Goal: Task Accomplishment & Management: Complete application form

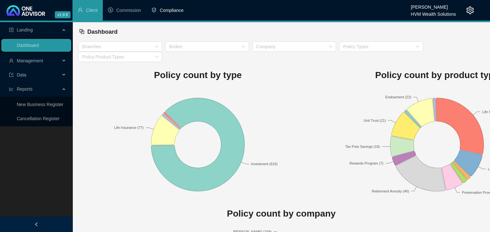
click at [165, 8] on span "Compliance" at bounding box center [172, 10] width 24 height 5
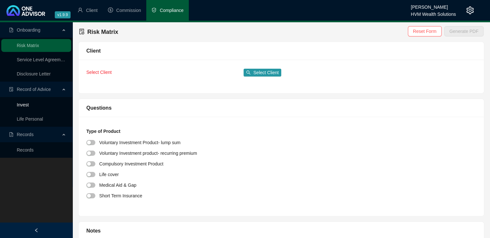
click at [24, 105] on link "Invest" at bounding box center [23, 104] width 12 height 5
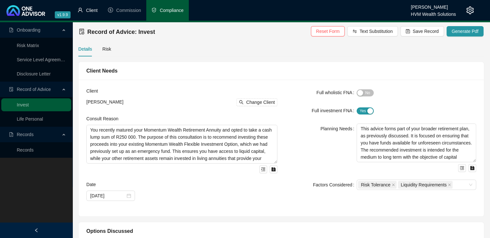
click at [89, 13] on span "Client" at bounding box center [92, 10] width 12 height 5
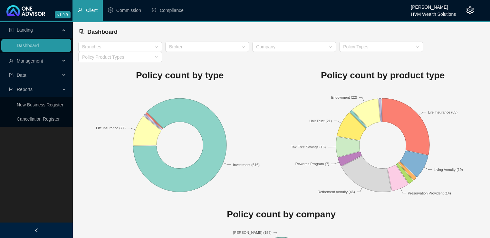
click at [32, 62] on span "Management" at bounding box center [30, 60] width 26 height 5
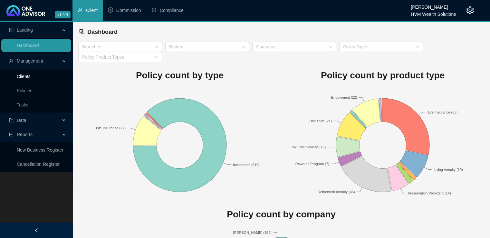
click at [25, 76] on link "Clients" at bounding box center [24, 76] width 14 height 5
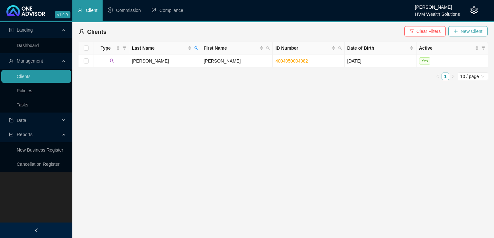
click at [460, 31] on button "New Client" at bounding box center [468, 31] width 39 height 10
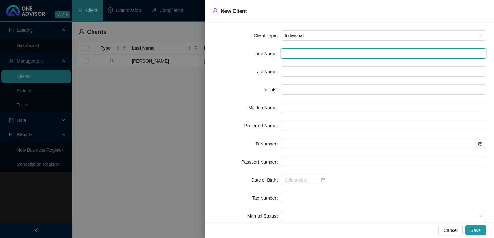
click at [294, 56] on input "text" at bounding box center [384, 53] width 206 height 10
click at [295, 54] on input "text" at bounding box center [384, 53] width 206 height 10
type input "6"
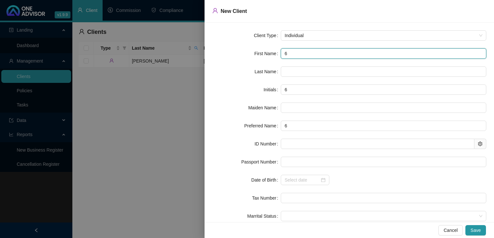
type input "66"
type input "660"
type input "6602"
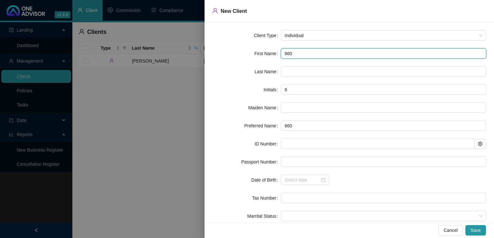
type input "6602"
type input "66022"
type input "660222"
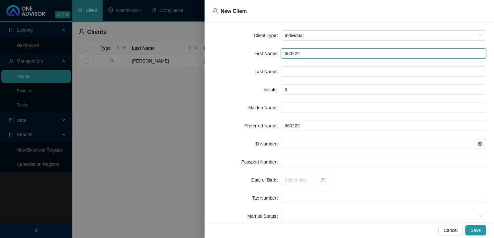
type input "6602225"
type input "66022252"
type input "660222521"
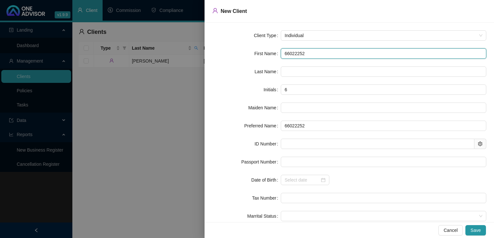
type input "660222521"
type input "6602225214"
type input "66022252140"
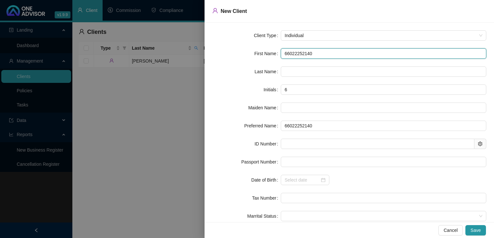
type input "660222521408"
type input "[CREDIT_CARD_NUMBER]"
drag, startPoint x: 326, startPoint y: 53, endPoint x: 289, endPoint y: 53, distance: 37.0
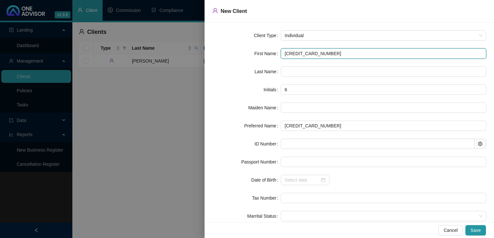
click at [276, 53] on div "First Name [CREDIT_CARD_NUMBER]" at bounding box center [349, 53] width 274 height 10
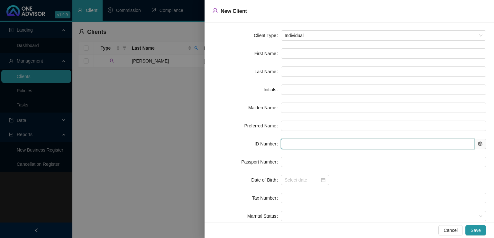
click at [294, 143] on input "text" at bounding box center [378, 143] width 194 height 10
paste input "[CREDIT_CARD_NUMBER]"
type input "[CREDIT_CARD_NUMBER]"
type input "[DATE]"
type input "[CREDIT_CARD_NUMBER]"
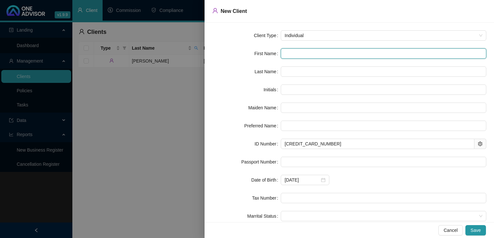
click at [291, 54] on input "text" at bounding box center [384, 53] width 206 height 10
type input "D"
type input "De"
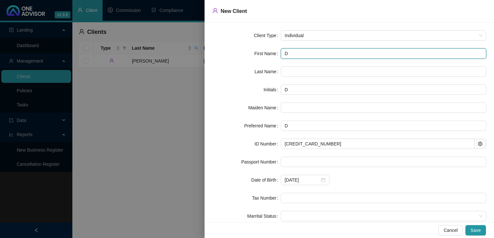
type input "De"
type input "[PERSON_NAME]"
type input "Deen"
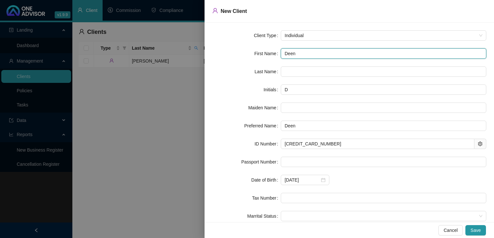
type input "[PERSON_NAME]"
type input "Deenad"
type input "Deenada"
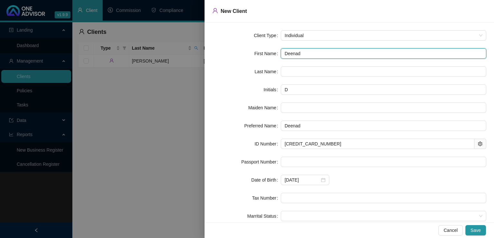
type input "Deenada"
type input "Deenaday"
type input "Deenadaya"
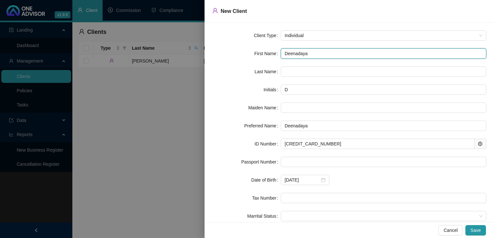
type input "[PERSON_NAME]"
type input "Deenadayala"
type input "[PERSON_NAME]"
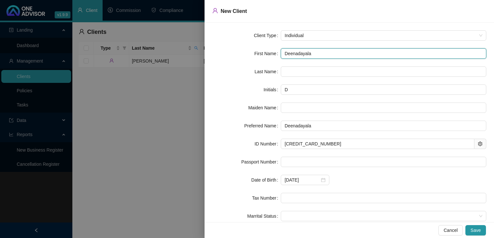
type input "[PERSON_NAME]"
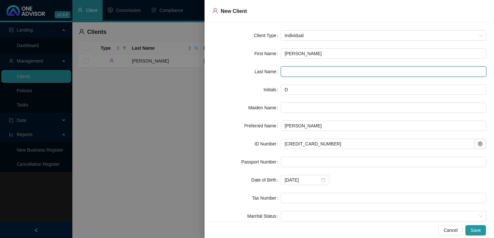
click at [289, 71] on input "text" at bounding box center [384, 71] width 206 height 10
type input "Shunmugam"
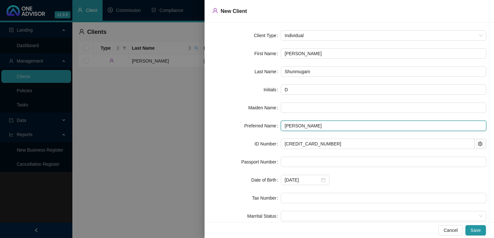
drag, startPoint x: 317, startPoint y: 126, endPoint x: 280, endPoint y: 129, distance: 36.5
click at [281, 129] on input "[PERSON_NAME]" at bounding box center [384, 125] width 206 height 10
type input "[PERSON_NAME]"
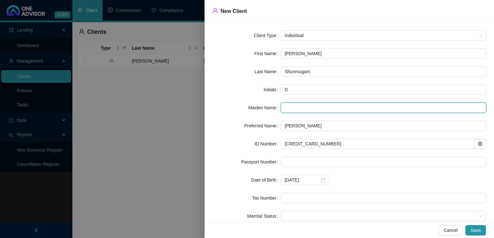
click at [313, 108] on input "text" at bounding box center [384, 107] width 206 height 10
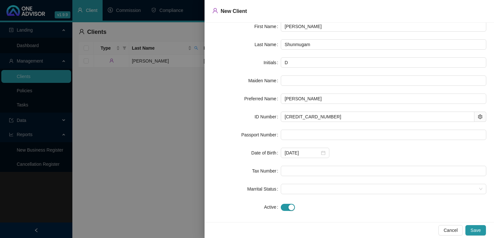
scroll to position [32, 0]
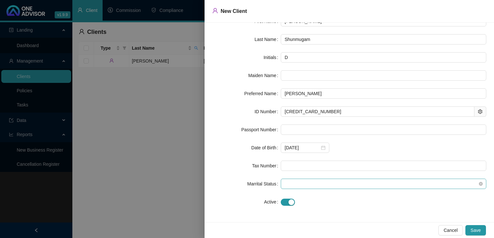
click at [346, 183] on span at bounding box center [384, 184] width 198 height 10
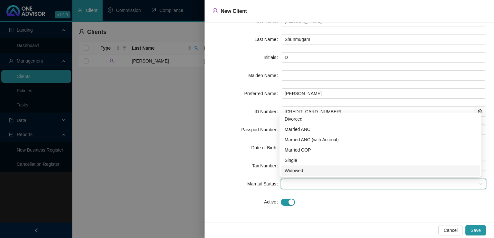
click at [333, 208] on div "Client Type Individual First Name [PERSON_NAME] Last Name Shunmugam Initials D …" at bounding box center [350, 122] width 290 height 199
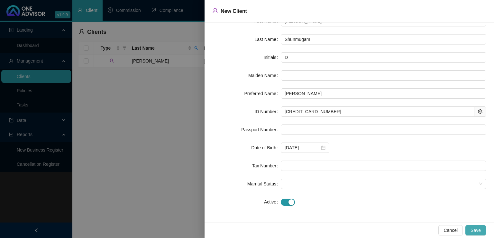
click at [479, 228] on span "Save" at bounding box center [476, 229] width 10 height 7
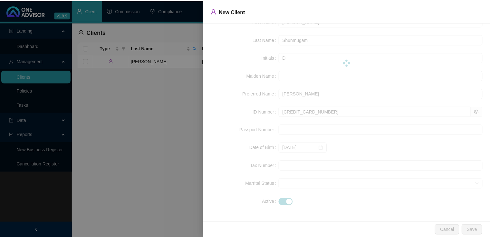
scroll to position [0, 0]
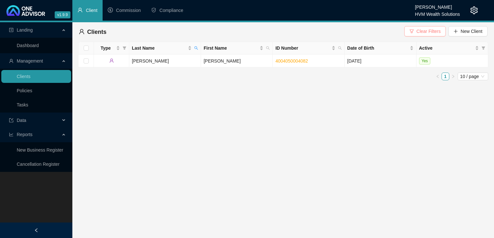
click at [422, 33] on span "Clear Filters" at bounding box center [429, 31] width 24 height 7
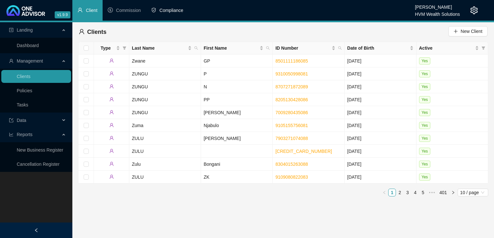
click at [172, 8] on span "Compliance" at bounding box center [172, 10] width 24 height 5
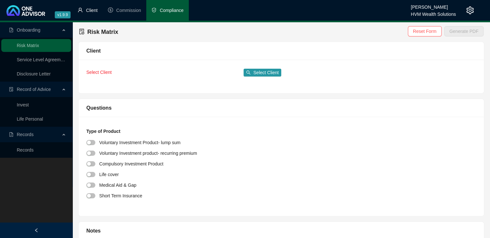
click at [94, 11] on span "Client" at bounding box center [92, 10] width 12 height 5
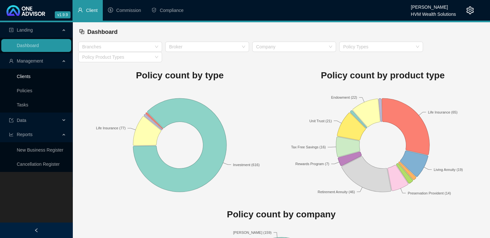
click at [26, 75] on link "Clients" at bounding box center [24, 76] width 14 height 5
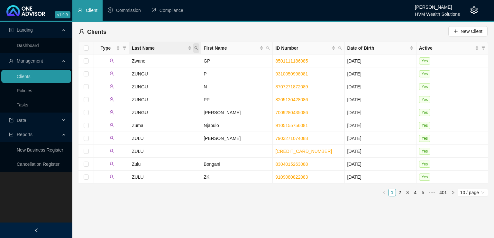
click at [195, 48] on icon "search" at bounding box center [197, 48] width 4 height 4
click at [167, 11] on span "Compliance" at bounding box center [172, 10] width 24 height 5
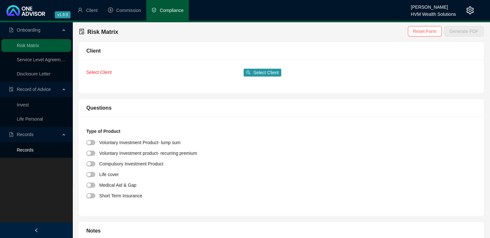
click at [31, 151] on link "Records" at bounding box center [25, 149] width 17 height 5
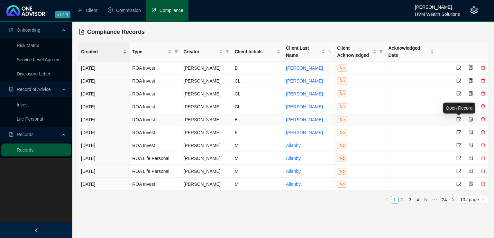
click at [461, 119] on icon "select" at bounding box center [459, 119] width 5 height 5
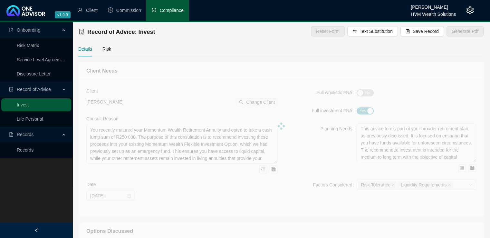
type textarea "This Record of Advice outlines the guidance provided regarding the restructurin…"
type textarea "You are [DEMOGRAPHIC_DATA], with three adult children and related dependants. Y…"
type textarea "Lo ipsu dolo sita consectet adipiscing, el seddoei tem incididun utl-etdo magna…"
type textarea "You have confirmed your decision to proceed with the recommendations provided i…"
type textarea "A traditional unit trust investment was considered during the planning process.…"
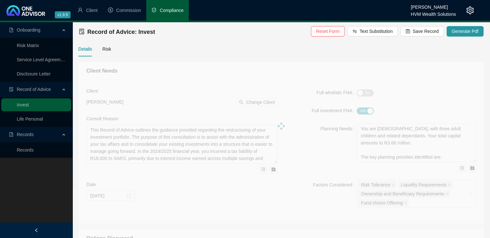
type input "[DATE]"
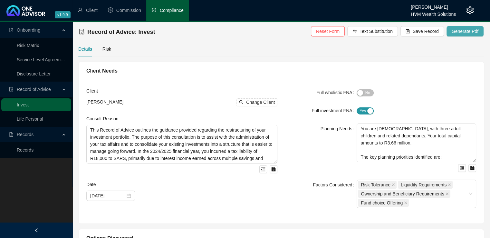
click at [459, 32] on span "Generate Pdf" at bounding box center [464, 31] width 27 height 7
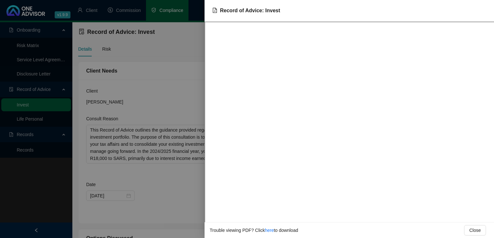
click at [175, 98] on div at bounding box center [247, 119] width 494 height 238
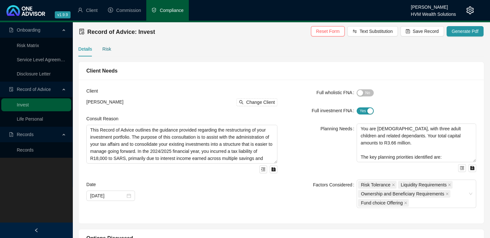
click at [105, 50] on div "Risk" at bounding box center [106, 48] width 9 height 7
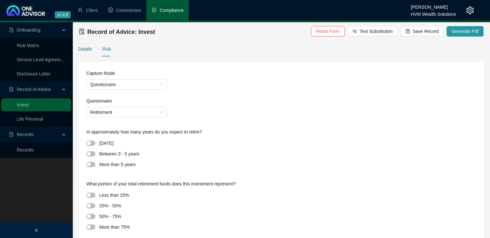
click at [87, 49] on div "Details" at bounding box center [85, 48] width 14 height 7
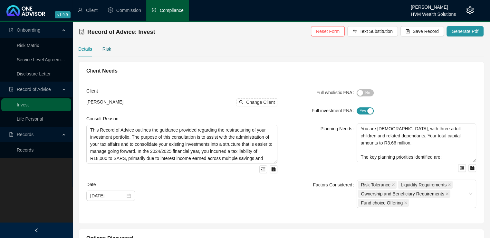
click at [107, 50] on div "Risk" at bounding box center [106, 48] width 9 height 7
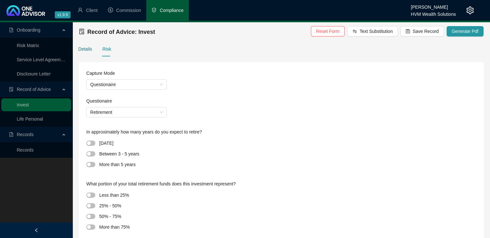
drag, startPoint x: 82, startPoint y: 47, endPoint x: 124, endPoint y: 22, distance: 49.0
click at [82, 47] on div "Details" at bounding box center [85, 48] width 14 height 7
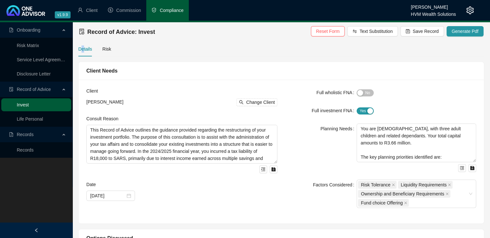
click at [29, 102] on link "Invest" at bounding box center [23, 104] width 12 height 5
click at [94, 9] on span "Client" at bounding box center [92, 10] width 12 height 5
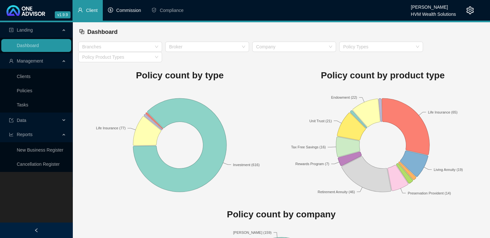
click at [134, 11] on span "Commission" at bounding box center [128, 10] width 25 height 5
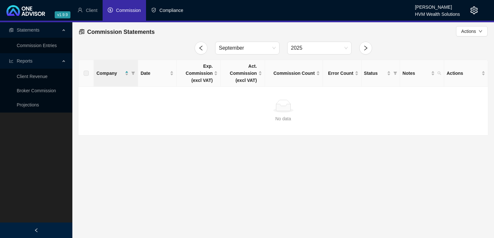
click at [165, 12] on span "Compliance" at bounding box center [172, 10] width 24 height 5
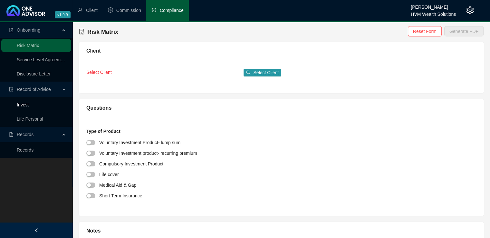
click at [26, 106] on link "Invest" at bounding box center [23, 104] width 12 height 5
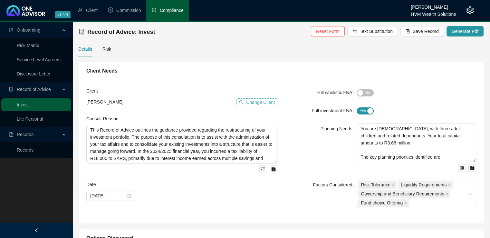
click at [263, 103] on span "Change Client" at bounding box center [260, 101] width 29 height 7
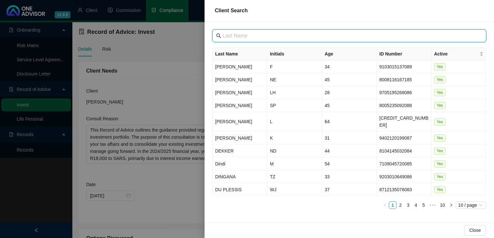
click at [247, 37] on input "text" at bounding box center [350, 36] width 255 height 8
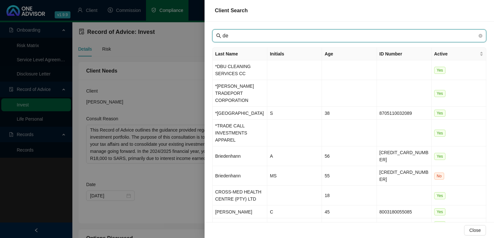
type input "d"
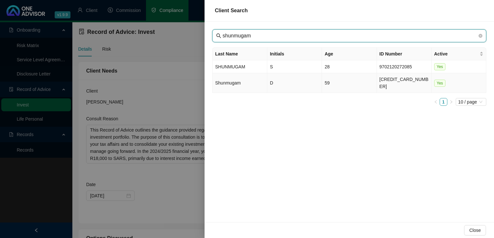
type input "shunmugam"
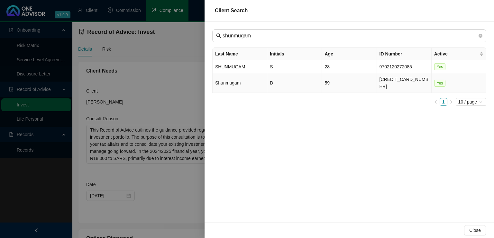
click at [251, 81] on td "Shunmugam" at bounding box center [240, 83] width 55 height 20
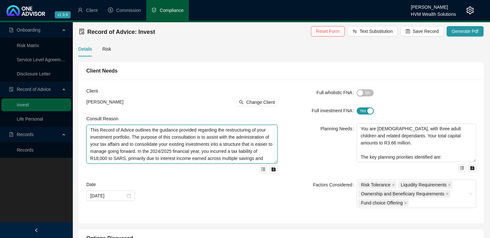
scroll to position [14, 0]
drag, startPoint x: 90, startPoint y: 128, endPoint x: 280, endPoint y: 175, distance: 195.1
click at [280, 175] on div "Client [PERSON_NAME] Change Client Consult Reason This Record of Advice outline…" at bounding box center [181, 151] width 199 height 128
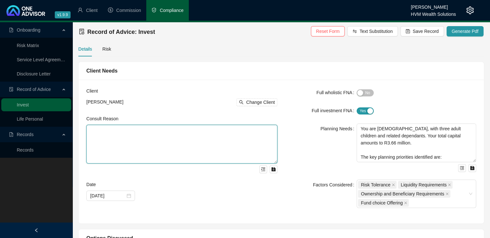
scroll to position [0, 0]
click at [94, 133] on textarea at bounding box center [181, 144] width 191 height 39
paste textarea "Your employer’s retirement fund is in the process of liquidation, and you would…"
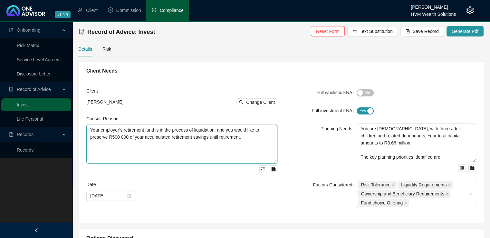
type textarea "Your employer’s retirement fund is in the process of liquidation, and you would…"
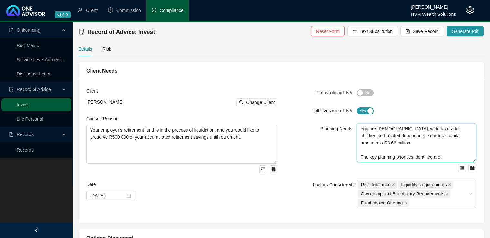
click at [442, 148] on textarea "You are [DEMOGRAPHIC_DATA], with three adult children and related dependants. Y…" at bounding box center [415, 142] width 119 height 39
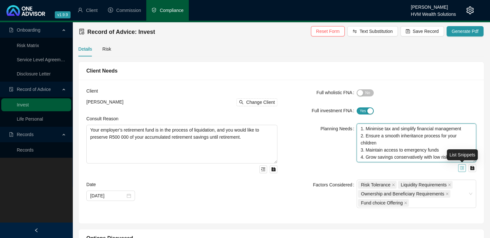
drag, startPoint x: 359, startPoint y: 129, endPoint x: 463, endPoint y: 170, distance: 111.4
click at [463, 170] on div "You are [DEMOGRAPHIC_DATA], with three adult children and related dependants. Y…" at bounding box center [415, 147] width 119 height 48
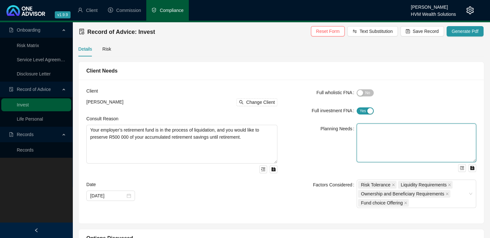
scroll to position [0, 0]
paste textarea "This advice forms part of your retirement planning and is therefore focused adv…"
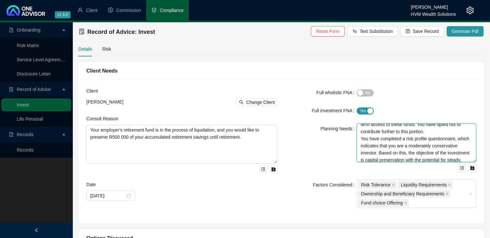
scroll to position [27, 0]
click at [360, 136] on textarea "This advice forms part of your retirement planning and is therefore focused adv…" at bounding box center [415, 142] width 119 height 39
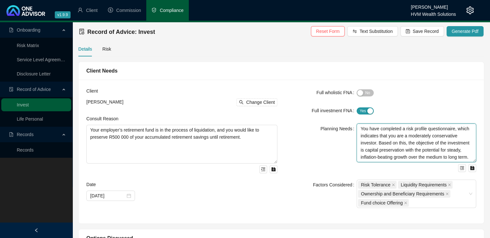
scroll to position [49, 0]
type textarea "This advice forms part of your retirement planning and is therefore focused adv…"
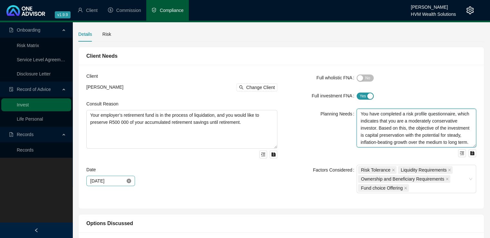
click at [127, 180] on icon "close-circle" at bounding box center [128, 180] width 5 height 5
click at [127, 180] on div at bounding box center [110, 180] width 41 height 7
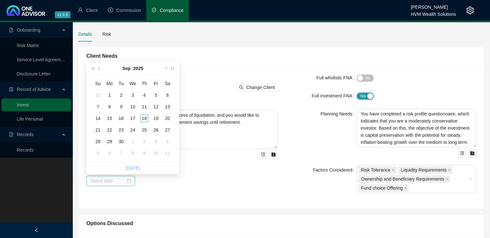
click at [130, 168] on link "[DATE]" at bounding box center [133, 167] width 14 height 5
type input "[DATE]"
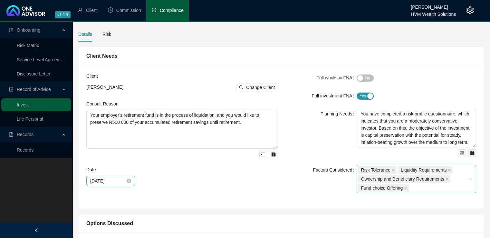
click at [470, 179] on div "Risk Tolerance Liquidity Requirements Ownership and Beneficiary Requirements Fu…" at bounding box center [415, 178] width 119 height 28
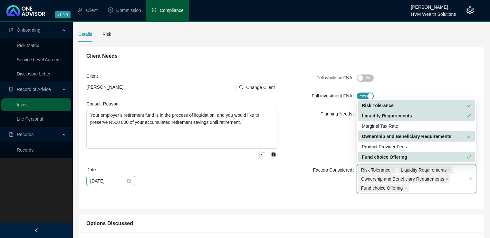
click at [435, 137] on div "Ownership and Beneficiary Requirements" at bounding box center [413, 136] width 105 height 7
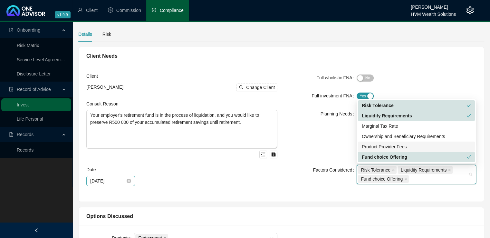
click at [399, 146] on div "Product Provider Fees" at bounding box center [415, 146] width 109 height 7
click at [278, 180] on div "Client [PERSON_NAME] Change Client Consult Reason Your employer’s retirement fu…" at bounding box center [181, 132] width 199 height 121
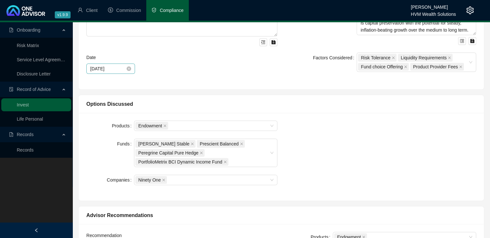
scroll to position [129, 0]
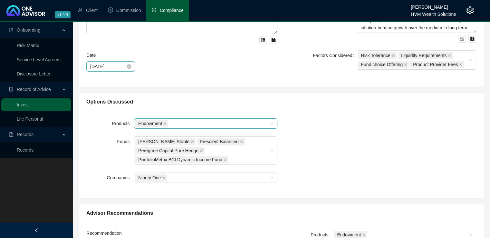
click at [164, 123] on icon "close" at bounding box center [164, 123] width 3 height 3
click at [166, 123] on div at bounding box center [202, 123] width 134 height 5
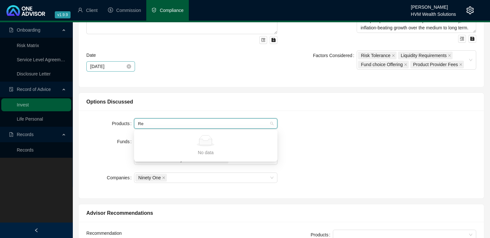
type input "R"
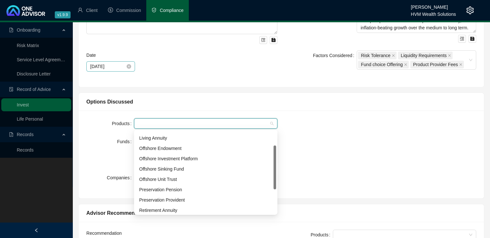
drag, startPoint x: 273, startPoint y: 149, endPoint x: 270, endPoint y: 165, distance: 16.3
click at [271, 165] on div "Hedge Fund Living Annuity Offshore Endowment Offshore Investment Platform Offsh…" at bounding box center [205, 172] width 141 height 82
click at [191, 200] on div "Preservation Provident" at bounding box center [205, 198] width 133 height 7
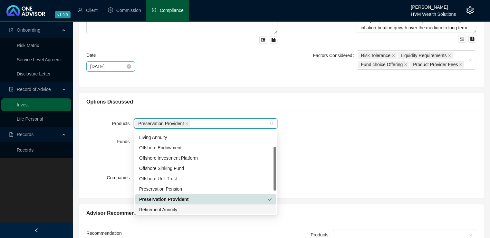
click at [185, 207] on div "Retirement Annuity" at bounding box center [205, 209] width 133 height 7
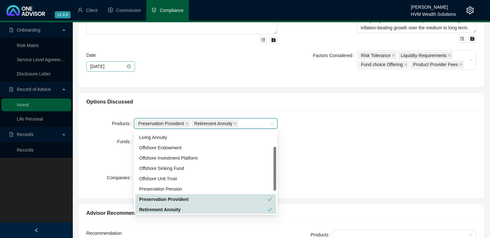
click at [396, 177] on div "Products Preservation Provident, Retirement Annuity Preservation Provident Reti…" at bounding box center [280, 154] width 397 height 72
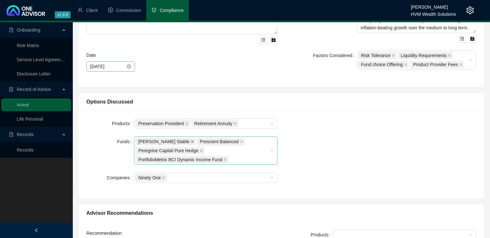
click at [191, 140] on icon "close" at bounding box center [192, 141] width 3 height 3
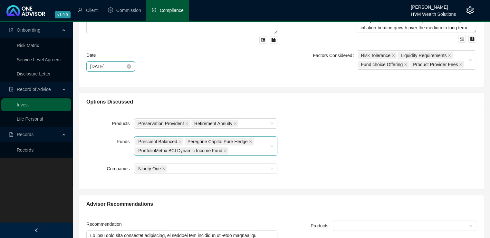
click at [176, 138] on span "Prescient Balanced" at bounding box center [159, 141] width 48 height 8
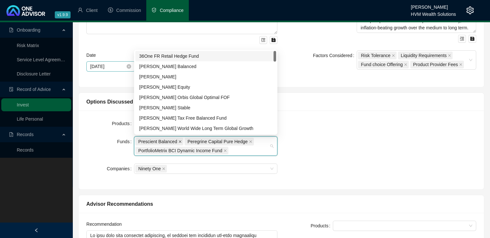
click at [178, 141] on icon "close" at bounding box center [179, 141] width 3 height 3
click at [197, 139] on span "Peregrine Capital Pure Hedge" at bounding box center [169, 141] width 69 height 8
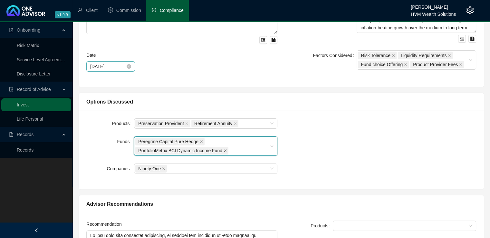
click at [223, 149] on icon "close" at bounding box center [224, 150] width 3 height 3
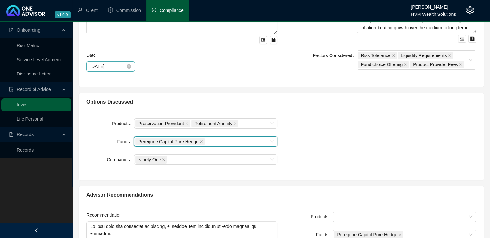
click at [200, 142] on icon "close" at bounding box center [201, 141] width 3 height 3
click at [330, 144] on div "Products Preservation Provident Retirement Annuity Funds Companies Ninety One" at bounding box center [280, 145] width 397 height 54
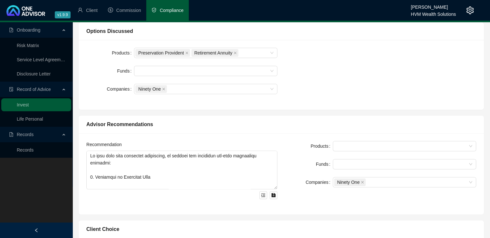
scroll to position [207, 0]
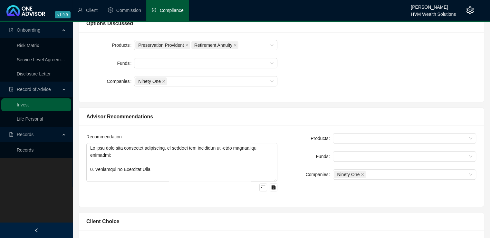
drag, startPoint x: 0, startPoint y: 175, endPoint x: 2, endPoint y: 179, distance: 3.9
click at [2, 179] on div "Onboarding Risk Matrix Service Level Agreement Disclosure Letter Record of Advi…" at bounding box center [36, 141] width 72 height 238
click at [169, 65] on div at bounding box center [202, 63] width 134 height 5
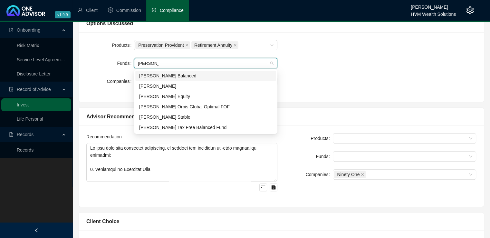
type input "[PERSON_NAME]"
click at [168, 117] on div "[PERSON_NAME] Stable" at bounding box center [205, 116] width 133 height 7
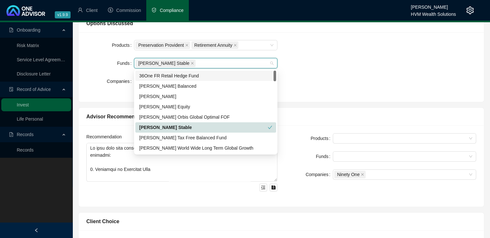
click at [187, 61] on div "[PERSON_NAME] Stable" at bounding box center [202, 63] width 134 height 9
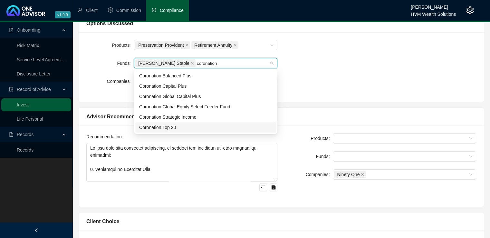
type input "coronation"
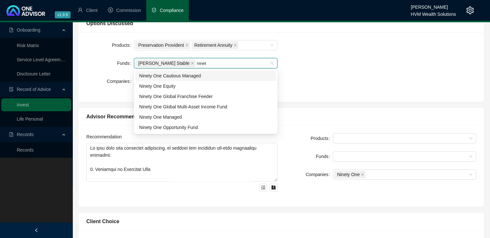
type input "ninety"
click at [201, 64] on div "[PERSON_NAME] Stable ninety" at bounding box center [202, 63] width 134 height 9
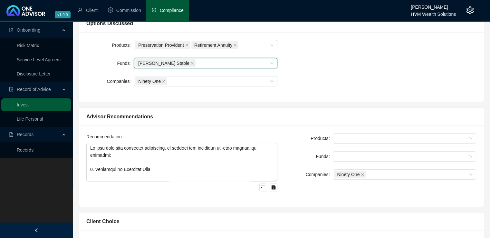
click at [272, 61] on div "[PERSON_NAME] Stable" at bounding box center [205, 63] width 143 height 10
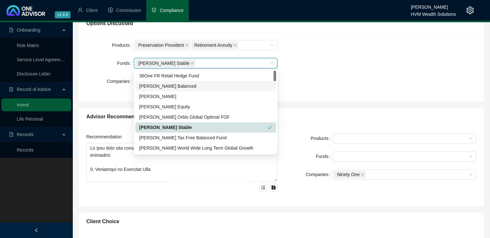
drag, startPoint x: 274, startPoint y: 81, endPoint x: 274, endPoint y: 86, distance: 5.1
click at [274, 86] on div at bounding box center [274, 111] width 3 height 82
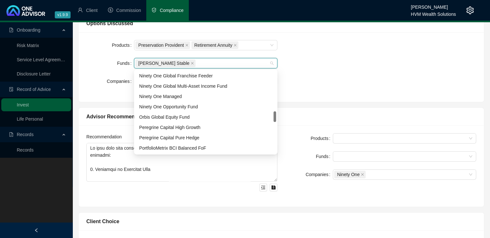
scroll to position [324, 0]
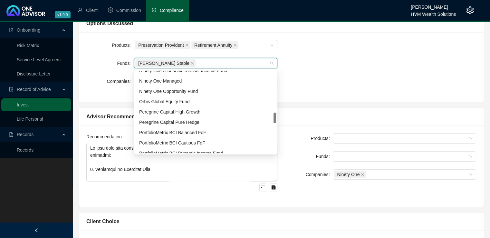
drag, startPoint x: 274, startPoint y: 78, endPoint x: 272, endPoint y: 120, distance: 41.9
click at [272, 120] on div "Ninety One Global Multi-Asset Income Fund Ninety One Managed Ninety One Opportu…" at bounding box center [205, 111] width 141 height 82
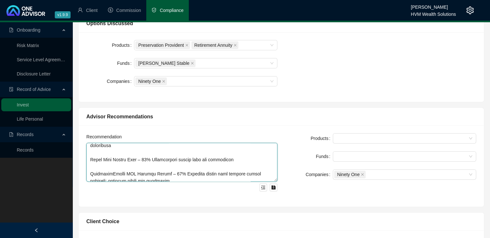
scroll to position [0, 0]
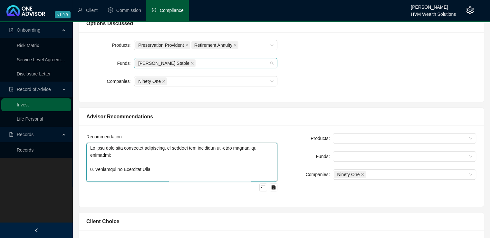
click at [219, 61] on div "[PERSON_NAME] Stable" at bounding box center [202, 63] width 134 height 9
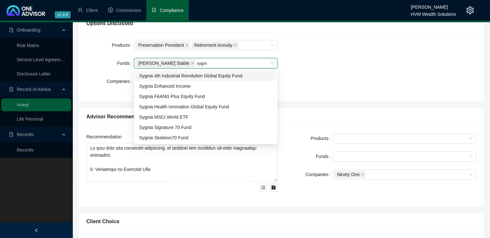
type input "sygnia"
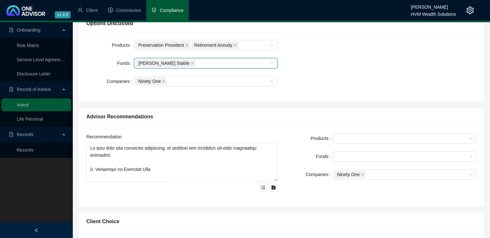
click at [196, 62] on div "[PERSON_NAME] Stable" at bounding box center [202, 63] width 134 height 9
click at [269, 62] on div "[PERSON_NAME] Stable" at bounding box center [205, 63] width 143 height 10
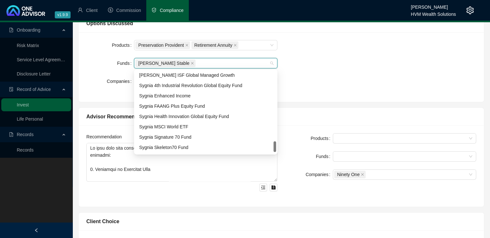
scroll to position [556, 0]
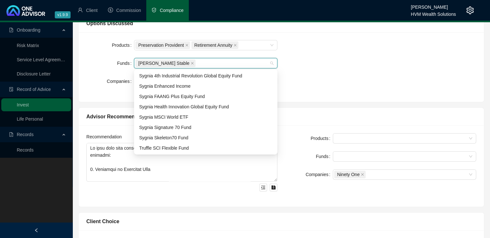
drag, startPoint x: 274, startPoint y: 75, endPoint x: 268, endPoint y: 153, distance: 77.5
click at [268, 153] on div "36One FR Retail Hedge Fund [PERSON_NAME] Balanced [PERSON_NAME] ISF Global Mana…" at bounding box center [205, 111] width 143 height 85
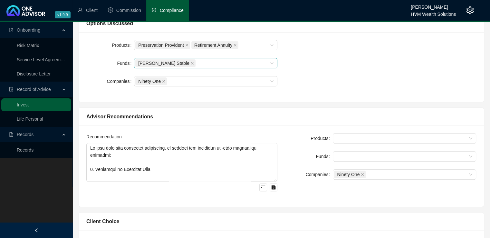
click at [228, 61] on div "[PERSON_NAME] Stable" at bounding box center [202, 63] width 134 height 9
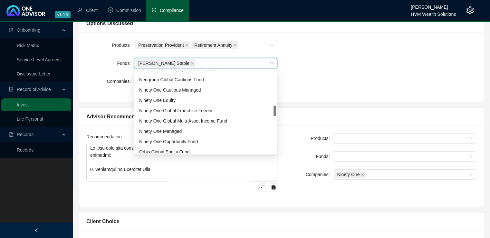
scroll to position [269, 0]
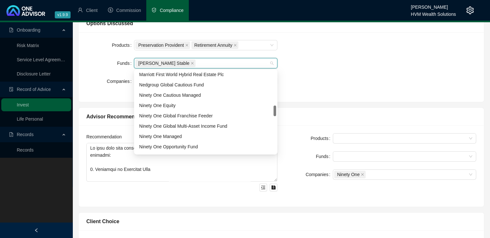
drag, startPoint x: 275, startPoint y: 148, endPoint x: 275, endPoint y: 111, distance: 36.7
click at [275, 111] on div at bounding box center [274, 110] width 3 height 11
click at [195, 95] on div "Ninety One Cautious Managed" at bounding box center [205, 94] width 133 height 7
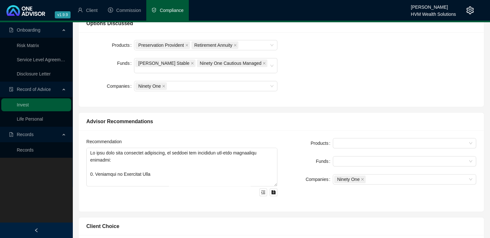
click at [304, 84] on div "Products Preservation Provident Retirement Annuity Funds [PERSON_NAME] Stable N…" at bounding box center [280, 69] width 397 height 59
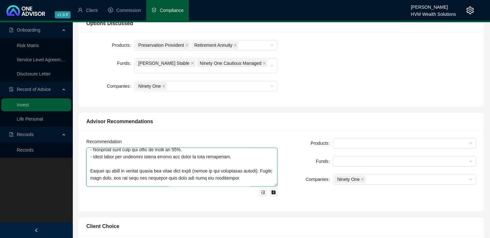
scroll to position [467, 0]
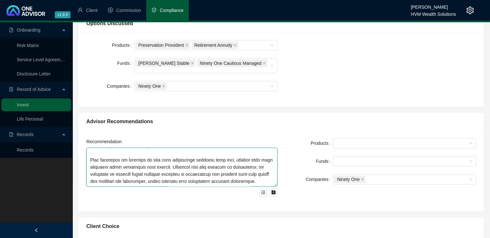
drag, startPoint x: 90, startPoint y: 148, endPoint x: 286, endPoint y: 197, distance: 202.3
click at [286, 197] on div "Recommendation Products Funds Companies Ninety One" at bounding box center [280, 171] width 397 height 66
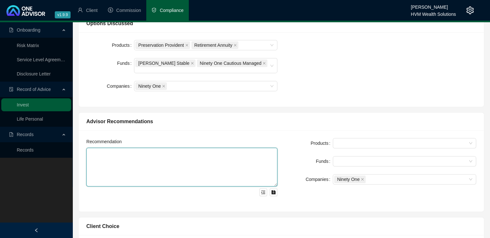
scroll to position [0, 0]
click at [222, 81] on div "Ninety One" at bounding box center [202, 85] width 134 height 9
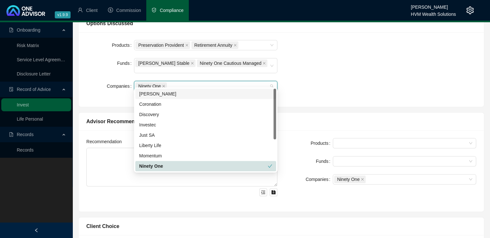
click at [199, 93] on div "[PERSON_NAME]" at bounding box center [205, 93] width 133 height 7
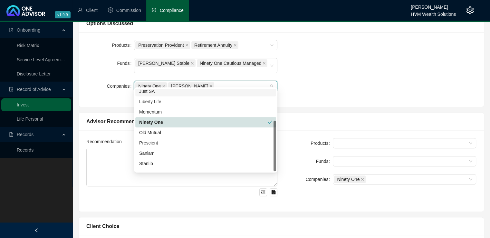
scroll to position [51, 0]
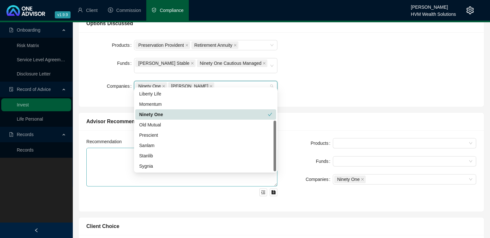
drag, startPoint x: 274, startPoint y: 134, endPoint x: 273, endPoint y: 173, distance: 39.9
click at [182, 144] on div "Sanlam" at bounding box center [205, 145] width 133 height 7
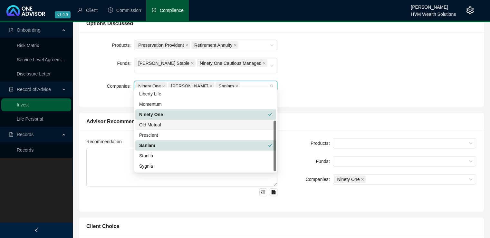
click at [348, 85] on div "Products Preservation Provident Retirement Annuity Funds [PERSON_NAME] Stable N…" at bounding box center [280, 69] width 397 height 59
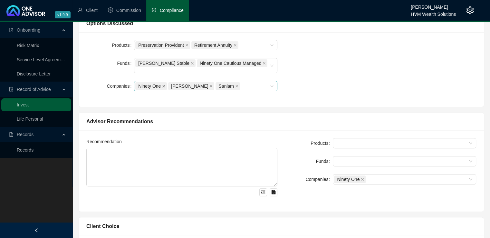
click at [162, 84] on icon "close" at bounding box center [163, 85] width 3 height 3
click at [306, 78] on div "Products Preservation Provident Retirement Annuity Funds [PERSON_NAME] Stable N…" at bounding box center [280, 69] width 397 height 59
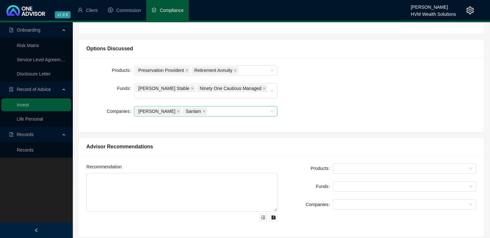
scroll to position [181, 0]
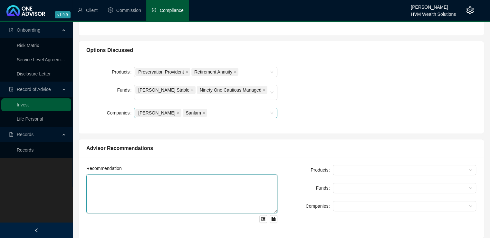
click at [124, 185] on textarea at bounding box center [181, 193] width 191 height 39
click at [101, 177] on textarea at bounding box center [181, 193] width 191 height 39
paste textarea "You became disabled in [DATE] and have since been receiving a monthly disabilit…"
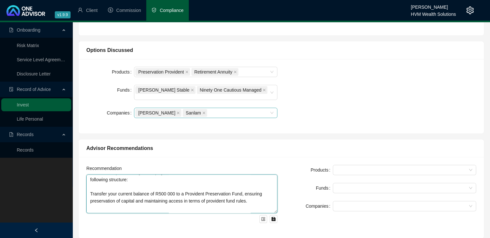
scroll to position [53, 0]
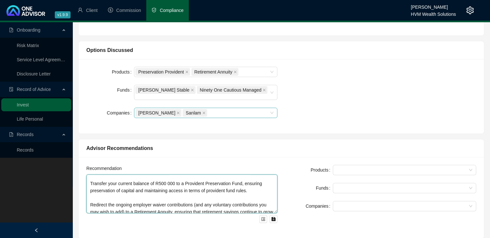
click at [90, 179] on textarea "You became disabled in [DATE] and have since been receiving a monthly disabilit…" at bounding box center [181, 193] width 191 height 39
click at [90, 198] on textarea "You became disabled in [DATE] and have since been receiving a monthly disabilit…" at bounding box center [181, 193] width 191 height 39
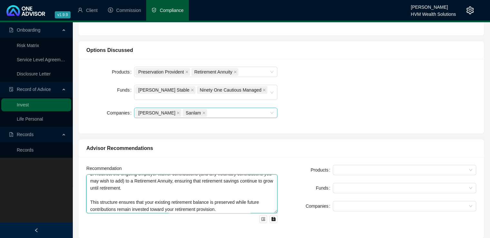
scroll to position [85, 0]
click at [253, 204] on textarea "You became disabled in [DATE] and have since been receiving a monthly disabilit…" at bounding box center [181, 193] width 191 height 39
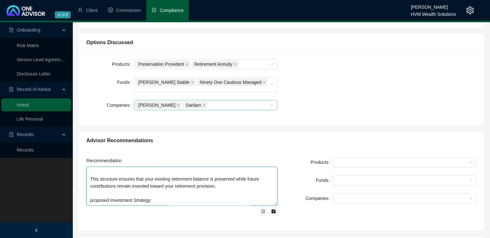
scroll to position [199, 0]
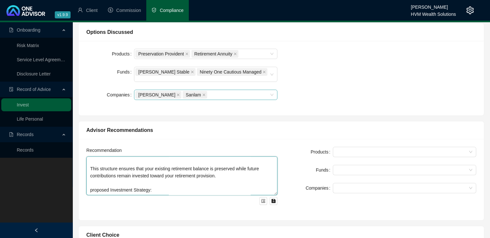
click at [92, 181] on textarea "You became disabled in [DATE] and have since been receiving a monthly disabilit…" at bounding box center [181, 175] width 191 height 39
click at [176, 177] on textarea "You became disabled in [DATE] and have since been receiving a monthly disabilit…" at bounding box center [181, 175] width 191 height 39
click at [103, 186] on textarea "You became disabled in [DATE] and have since been receiving a monthly disabilit…" at bounding box center [181, 175] width 191 height 39
paste textarea "Given your age of [DEMOGRAPHIC_DATA] and investment horizon of fewer than 10 ye…"
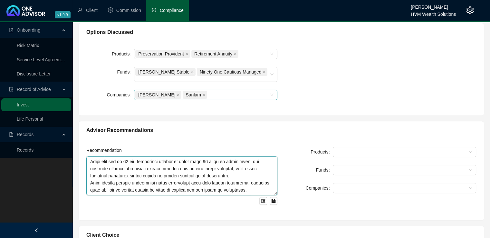
scroll to position [147, 0]
click at [107, 182] on textarea at bounding box center [181, 175] width 191 height 39
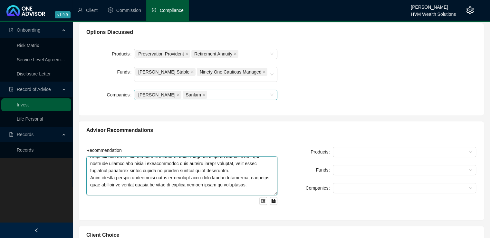
scroll to position [159, 0]
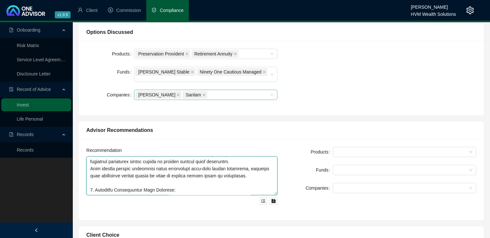
click at [96, 181] on textarea at bounding box center [181, 175] width 191 height 39
paste textarea "Proposed Allocation: 25% [PERSON_NAME] Stable Fund 30% Coronation Balanced Defe…"
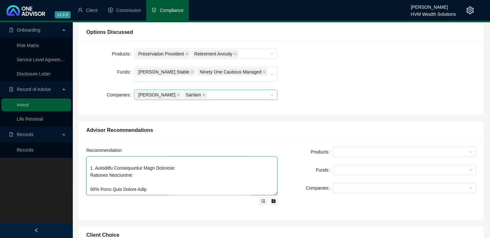
scroll to position [179, 0]
click at [90, 175] on textarea at bounding box center [181, 175] width 191 height 39
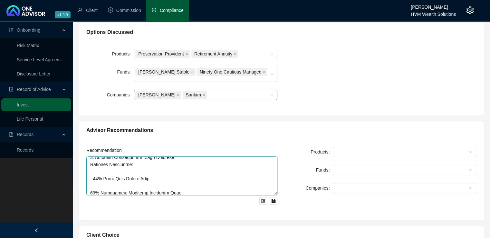
scroll to position [192, 0]
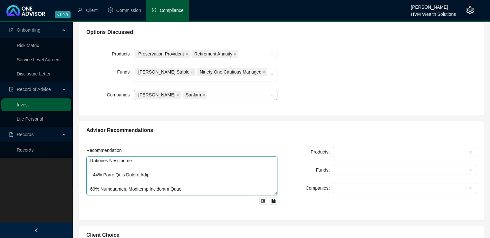
click at [90, 178] on textarea at bounding box center [181, 175] width 191 height 39
click at [91, 182] on textarea at bounding box center [181, 175] width 191 height 39
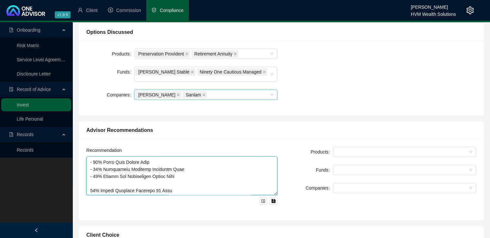
scroll to position [205, 0]
click at [90, 177] on textarea at bounding box center [181, 175] width 191 height 39
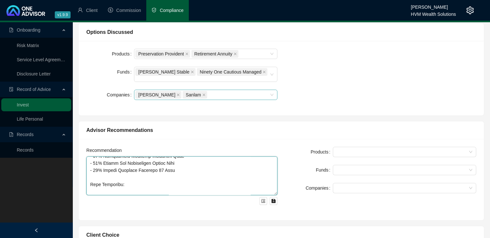
scroll to position [231, 0]
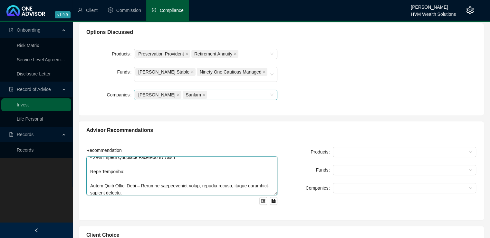
click at [91, 172] on textarea at bounding box center [181, 175] width 191 height 39
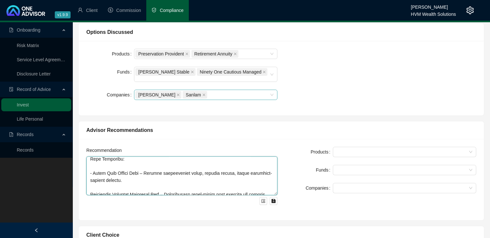
scroll to position [244, 0]
click at [90, 181] on textarea at bounding box center [181, 175] width 191 height 39
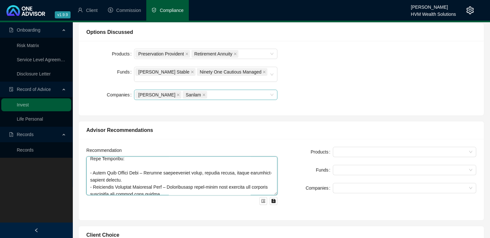
scroll to position [257, 0]
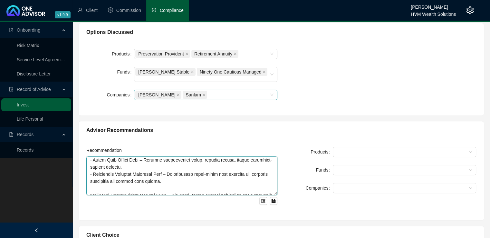
click at [89, 182] on textarea at bounding box center [181, 175] width 191 height 39
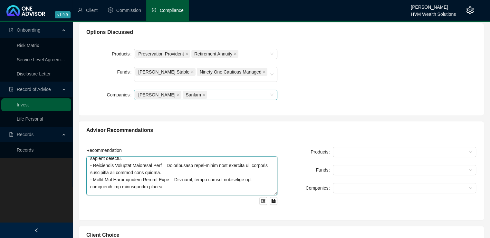
scroll to position [269, 0]
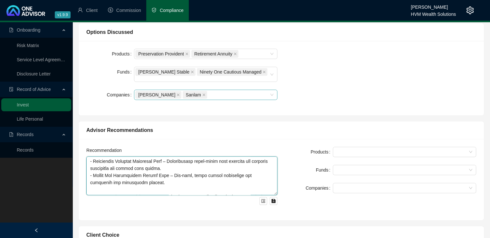
click at [89, 182] on textarea at bounding box center [181, 175] width 191 height 39
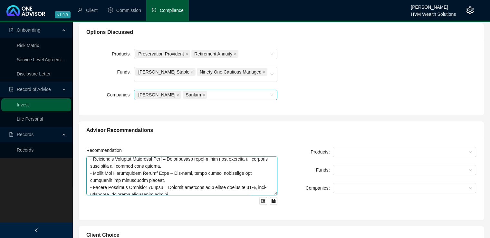
scroll to position [249, 0]
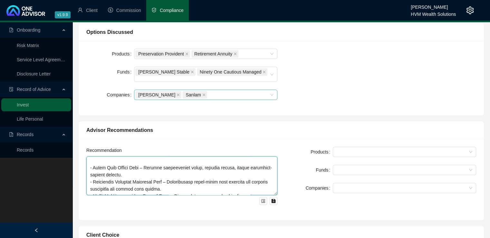
click at [137, 163] on textarea at bounding box center [181, 175] width 191 height 39
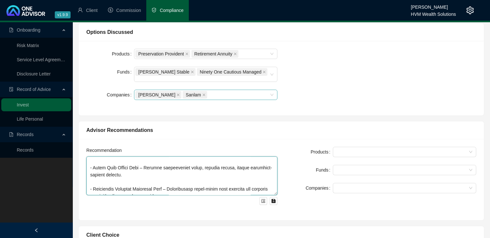
scroll to position [256, 0]
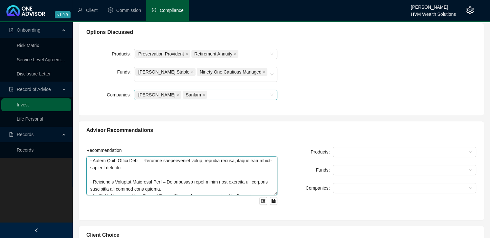
click at [192, 178] on textarea at bounding box center [181, 175] width 191 height 39
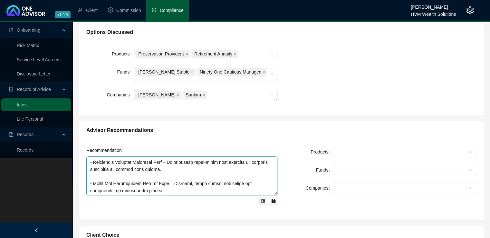
scroll to position [282, 0]
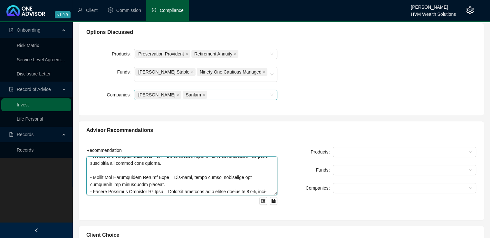
click at [187, 175] on textarea at bounding box center [181, 175] width 191 height 39
click at [159, 172] on textarea at bounding box center [181, 175] width 191 height 39
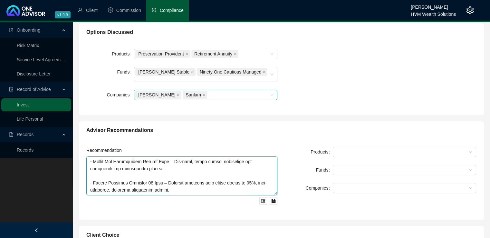
scroll to position [304, 0]
click at [100, 183] on textarea at bounding box center [181, 175] width 191 height 39
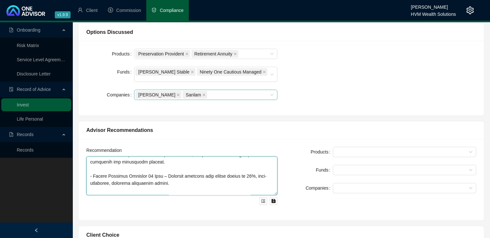
scroll to position [310, 0]
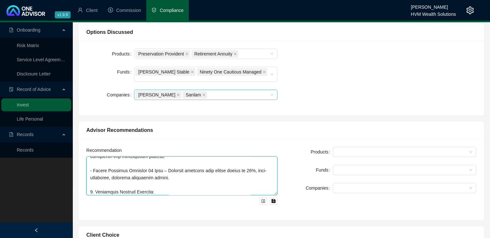
click at [92, 186] on textarea at bounding box center [181, 175] width 191 height 39
paste textarea "Proposed Allocation: 33% [PERSON_NAME] Stable Fund 34% Coronation Balanced Defe…"
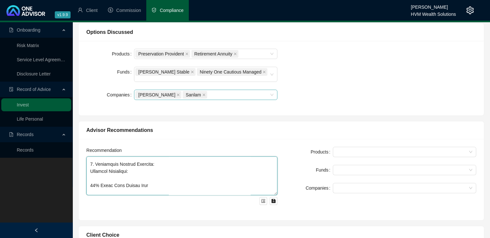
scroll to position [341, 0]
click at [90, 183] on textarea at bounding box center [181, 175] width 191 height 39
click at [89, 170] on textarea at bounding box center [181, 175] width 191 height 39
click at [90, 174] on textarea at bounding box center [181, 175] width 191 height 39
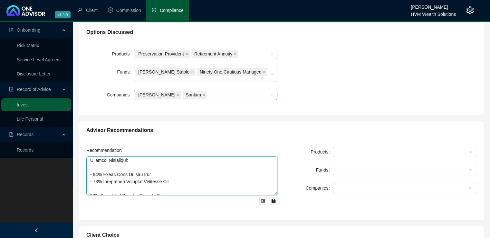
scroll to position [354, 0]
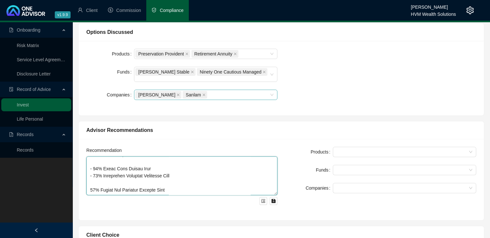
click at [89, 177] on textarea at bounding box center [181, 175] width 191 height 39
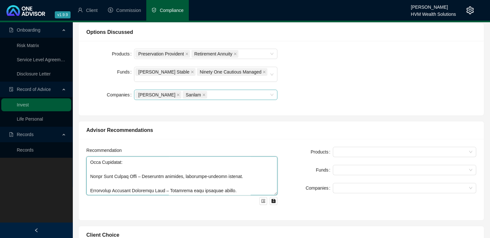
scroll to position [393, 0]
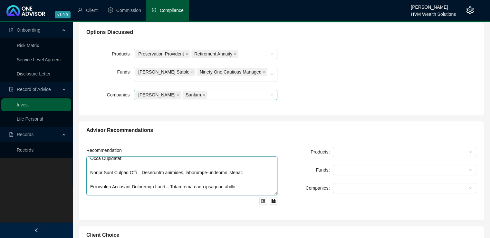
click at [91, 159] on textarea at bounding box center [181, 175] width 191 height 39
click at [90, 172] on textarea at bounding box center [181, 175] width 191 height 39
click at [104, 167] on textarea at bounding box center [181, 175] width 191 height 39
click at [91, 186] on textarea at bounding box center [181, 175] width 191 height 39
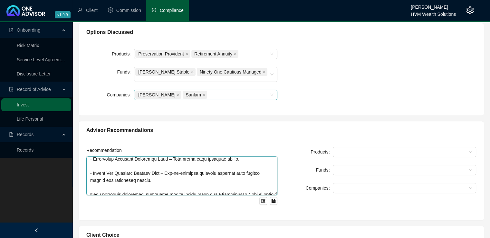
scroll to position [432, 0]
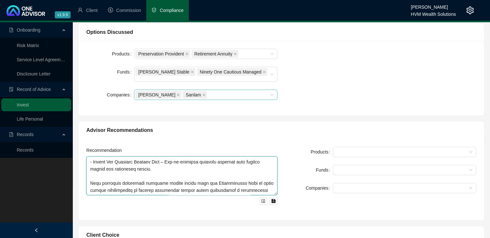
click at [277, 181] on textarea at bounding box center [181, 175] width 191 height 39
click at [129, 181] on textarea at bounding box center [181, 175] width 191 height 39
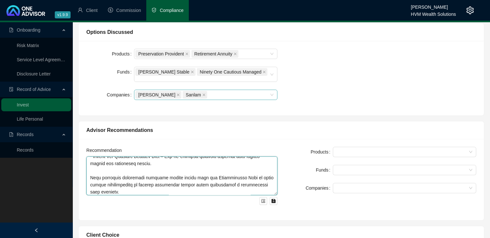
click at [108, 186] on textarea at bounding box center [181, 175] width 191 height 39
click at [120, 185] on textarea at bounding box center [181, 175] width 191 height 39
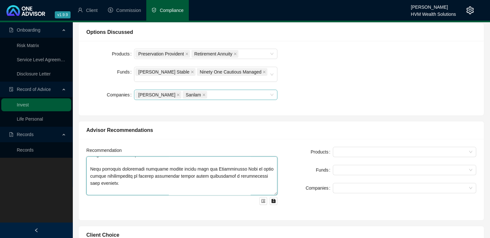
scroll to position [451, 0]
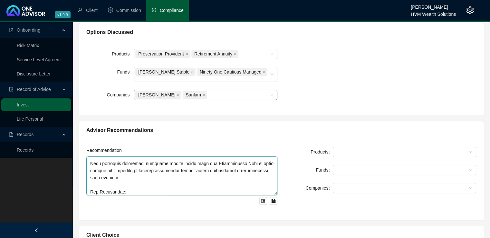
click at [194, 183] on textarea at bounding box center [181, 175] width 191 height 39
click at [95, 187] on textarea at bounding box center [181, 175] width 191 height 39
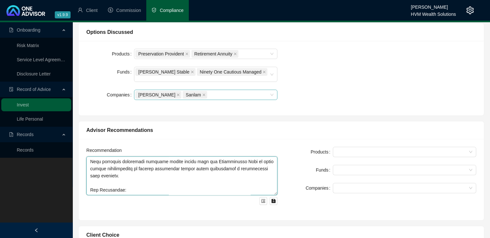
drag, startPoint x: 132, startPoint y: 186, endPoint x: 94, endPoint y: 187, distance: 37.7
click at [94, 187] on textarea at bounding box center [181, 175] width 191 height 39
click at [235, 185] on textarea at bounding box center [181, 175] width 191 height 39
click at [252, 185] on textarea at bounding box center [181, 175] width 191 height 39
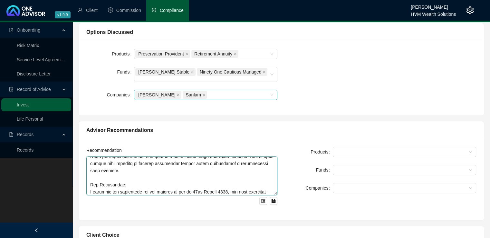
scroll to position [460, 0]
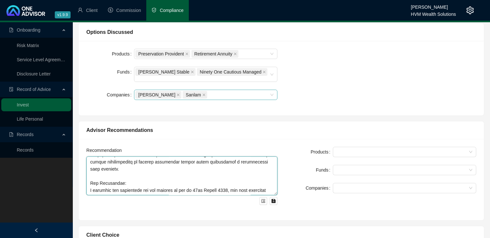
drag, startPoint x: 89, startPoint y: 169, endPoint x: 165, endPoint y: 185, distance: 77.6
click at [165, 185] on textarea at bounding box center [181, 175] width 191 height 39
paste textarea "A detailed fee comparison was emailed to you on [DATE], and you have confirmed …"
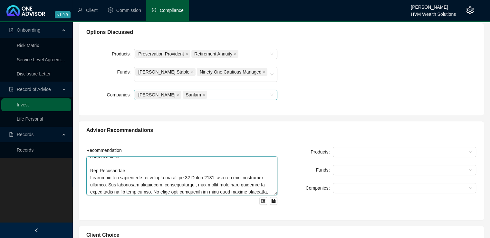
scroll to position [474, 0]
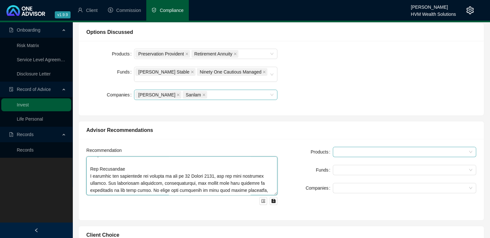
click at [354, 149] on div at bounding box center [401, 151] width 134 height 5
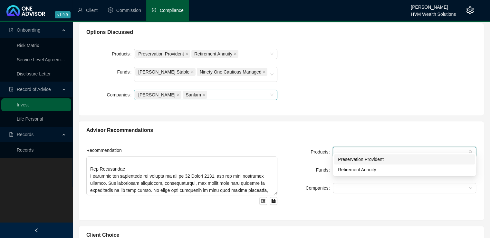
click at [353, 160] on div "Preservation Provident" at bounding box center [404, 158] width 133 height 7
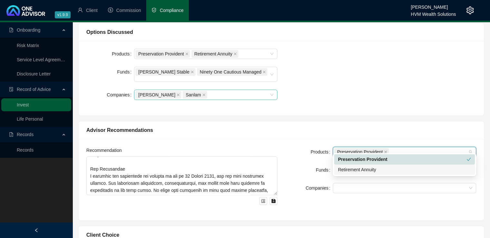
click at [353, 168] on div "Retirement Annuity" at bounding box center [404, 169] width 133 height 7
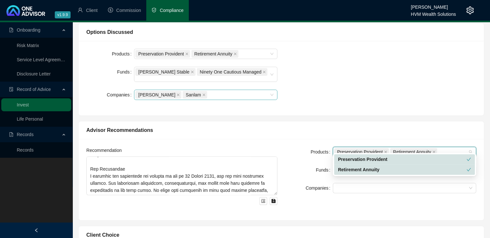
click at [304, 165] on div "Funds" at bounding box center [309, 169] width 48 height 10
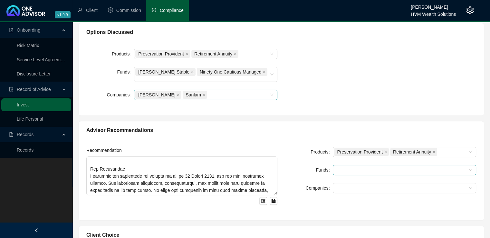
click at [341, 167] on div at bounding box center [401, 169] width 134 height 5
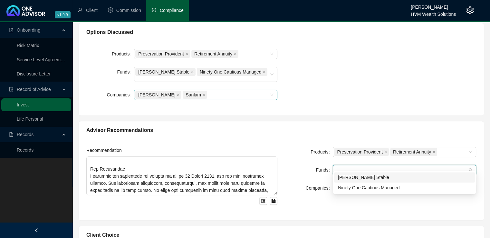
click at [348, 178] on div "[PERSON_NAME] Stable" at bounding box center [404, 176] width 133 height 7
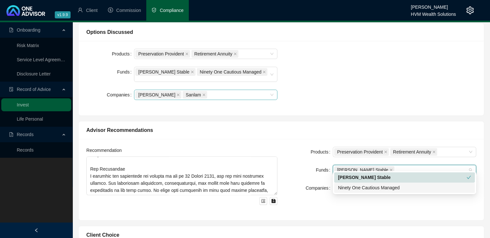
click at [348, 189] on div "Ninety One Cautious Managed" at bounding box center [404, 187] width 133 height 7
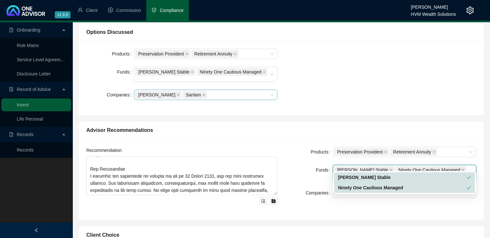
click at [294, 187] on div "Companies" at bounding box center [309, 192] width 48 height 10
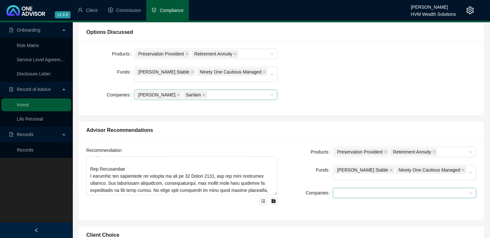
click at [343, 190] on div at bounding box center [401, 192] width 134 height 5
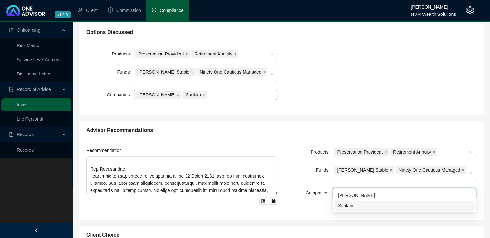
click at [352, 206] on div "Sanlam" at bounding box center [404, 205] width 133 height 7
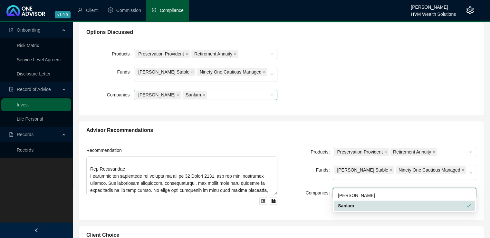
click at [296, 164] on div "Funds" at bounding box center [309, 171] width 48 height 15
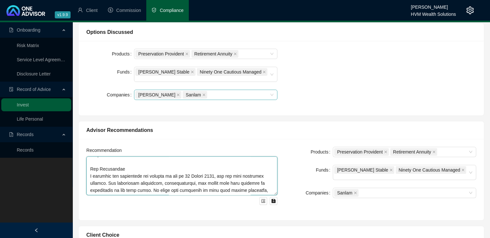
scroll to position [474, 0]
drag, startPoint x: 89, startPoint y: 154, endPoint x: 229, endPoint y: 183, distance: 143.3
click at [229, 183] on textarea at bounding box center [181, 175] width 191 height 39
paste textarea "Based on the comparison, Glacier reflected the lowest overall fee structure, an…"
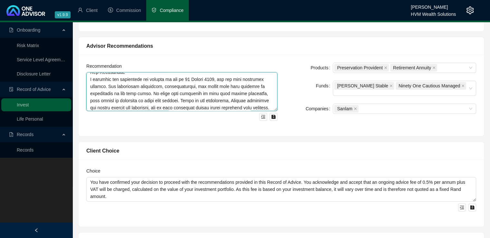
scroll to position [293, 0]
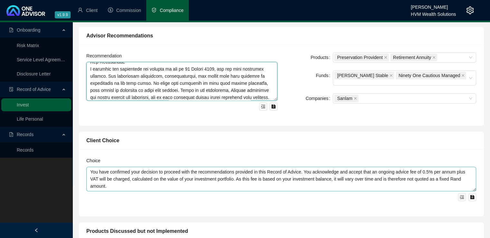
type textarea "Lor ipsumd sitametc ad Elit 4281 sed doei tempo inci utlaboree d magnaal enimad…"
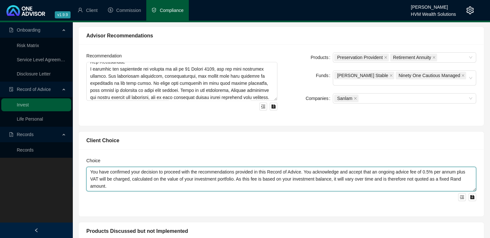
drag, startPoint x: 113, startPoint y: 179, endPoint x: 88, endPoint y: 166, distance: 27.9
click at [88, 166] on textarea "You have confirmed your decision to proceed with the recommendations provided i…" at bounding box center [280, 178] width 389 height 24
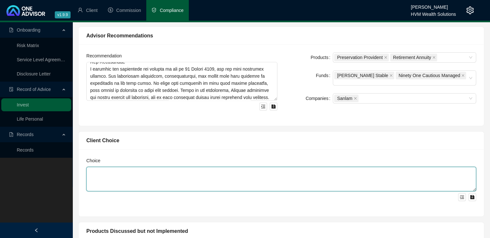
click at [95, 169] on textarea at bounding box center [280, 178] width 389 height 24
paste textarea "Based on our proposal, you confirmed your decision to proceed with transferring…"
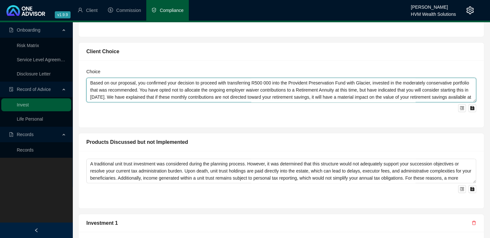
scroll to position [383, 0]
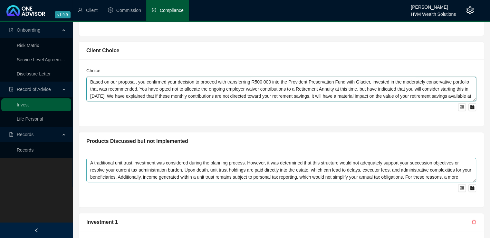
type textarea "Based on our proposal, you confirmed your decision to proceed with transferring…"
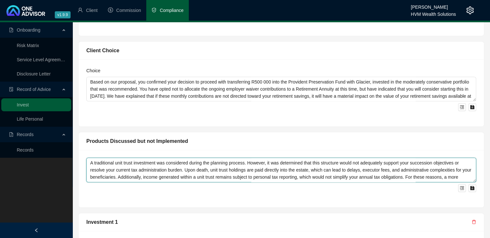
scroll to position [7, 0]
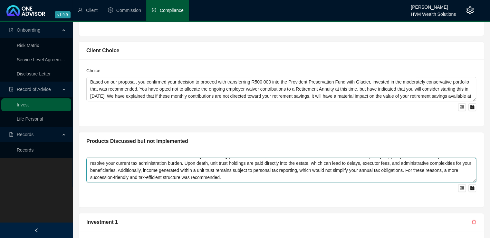
drag, startPoint x: 90, startPoint y: 156, endPoint x: 297, endPoint y: 184, distance: 209.2
click at [297, 184] on div "A traditional unit trust investment was considered during the planning process.…" at bounding box center [280, 174] width 389 height 34
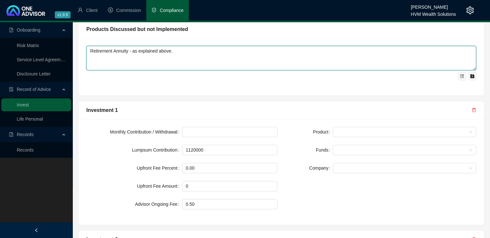
scroll to position [514, 0]
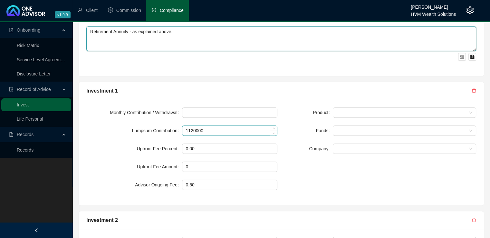
type textarea "Retirement Annuity - as explained above."
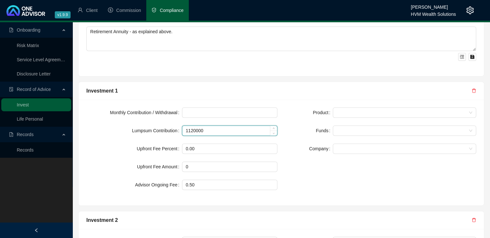
drag, startPoint x: 208, startPoint y: 127, endPoint x: 183, endPoint y: 126, distance: 25.1
click at [183, 126] on input "1120000" at bounding box center [229, 131] width 95 height 10
type input "500000"
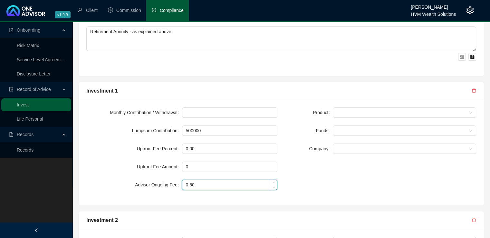
click at [197, 180] on input "0.50" at bounding box center [229, 185] width 95 height 10
type input "0.75"
click at [337, 169] on div "Product Funds Company" at bounding box center [380, 152] width 199 height 90
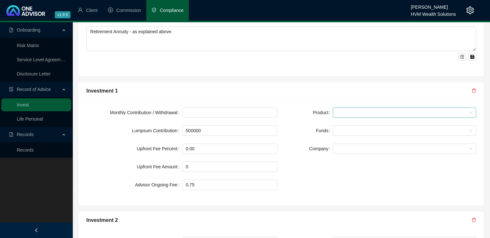
click at [337, 107] on div at bounding box center [403, 112] width 143 height 10
click at [344, 117] on div "Preservation Provident" at bounding box center [404, 119] width 133 height 7
click at [335, 173] on div "Product Preservation Provident Preservation Provident Funds Company" at bounding box center [380, 152] width 199 height 90
click at [337, 117] on form "Product Preservation Provident Funds Company" at bounding box center [380, 130] width 191 height 46
click at [339, 128] on div at bounding box center [401, 130] width 134 height 5
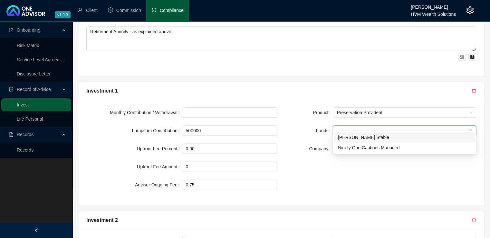
click at [342, 138] on div "[PERSON_NAME] Stable" at bounding box center [404, 137] width 133 height 7
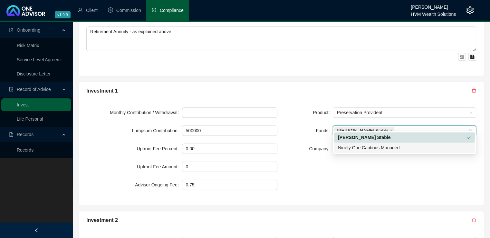
click at [337, 171] on div "Product Preservation Provident Funds [PERSON_NAME] Stable Company" at bounding box center [380, 152] width 199 height 90
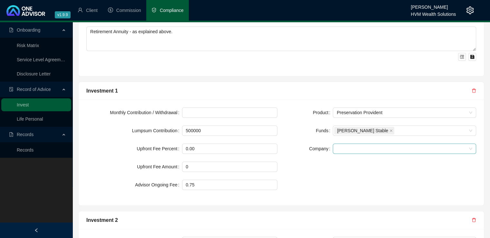
click at [340, 144] on span at bounding box center [403, 149] width 135 height 10
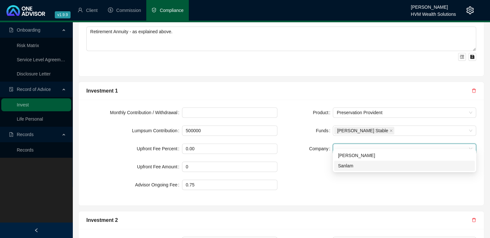
click at [345, 168] on div "Sanlam" at bounding box center [404, 165] width 133 height 7
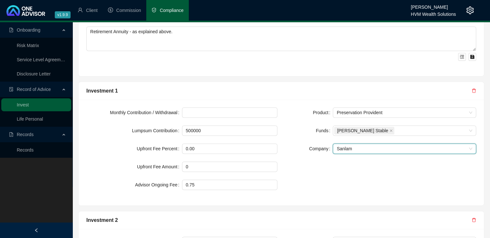
click at [322, 182] on div "Product Preservation Provident Funds [PERSON_NAME] Stable Company Sanlam Sanlam" at bounding box center [380, 152] width 199 height 90
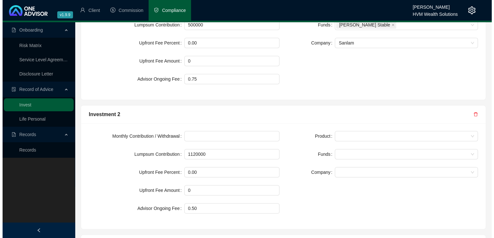
scroll to position [582, 0]
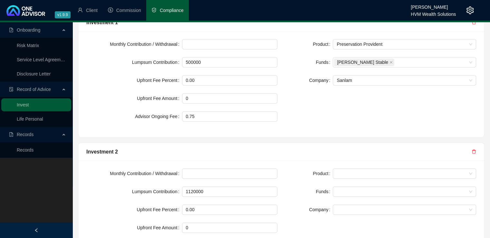
click at [473, 149] on icon "delete" at bounding box center [473, 151] width 5 height 5
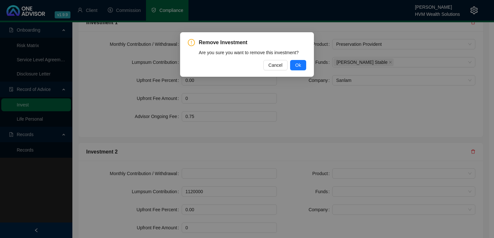
drag, startPoint x: 299, startPoint y: 63, endPoint x: 308, endPoint y: 66, distance: 9.3
click at [299, 63] on span "Ok" at bounding box center [298, 64] width 6 height 7
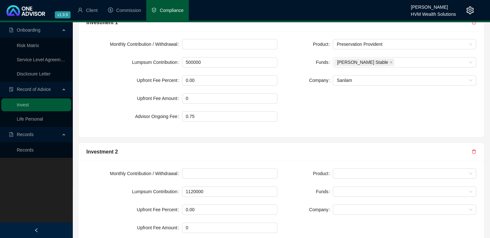
click at [475, 149] on icon "delete" at bounding box center [473, 151] width 5 height 5
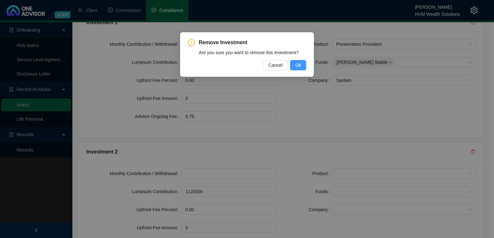
click at [294, 64] on button "Ok" at bounding box center [298, 65] width 16 height 10
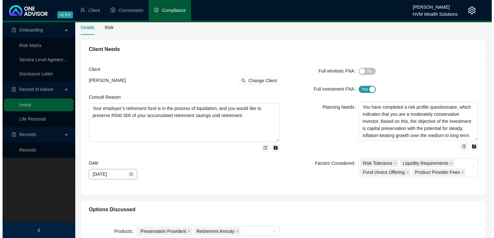
scroll to position [0, 0]
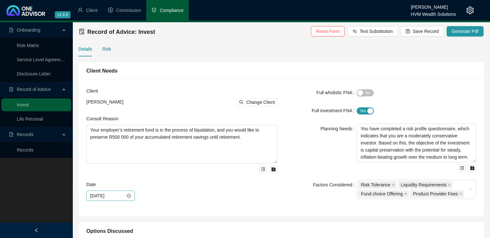
click at [106, 51] on div "Risk" at bounding box center [106, 48] width 9 height 7
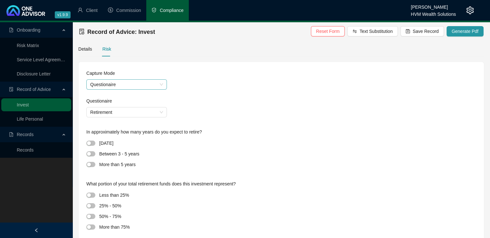
click at [138, 87] on span "Questionaire" at bounding box center [126, 84] width 73 height 10
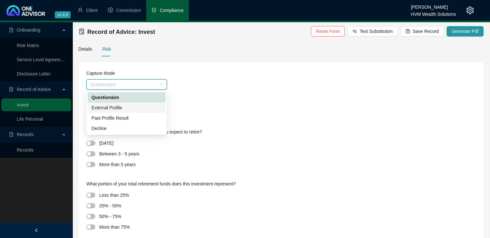
click at [130, 108] on div "External Profile" at bounding box center [126, 107] width 70 height 7
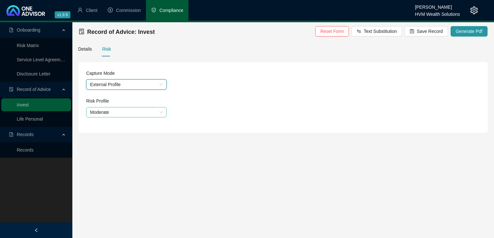
click at [129, 111] on span "Moderate" at bounding box center [126, 112] width 73 height 10
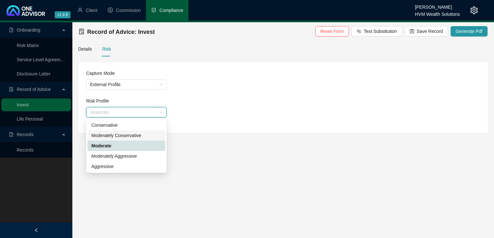
click at [129, 138] on div "Moderately Conservative" at bounding box center [126, 135] width 70 height 7
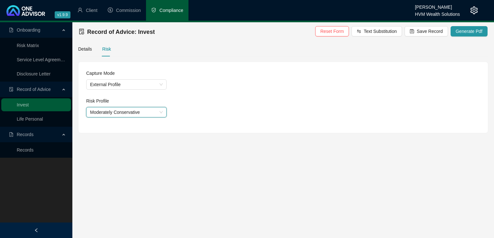
click at [263, 129] on div "Capture Mode External Profile Risk Profile Moderately Conservative Moderately C…" at bounding box center [284, 97] width 410 height 71
click at [424, 30] on span "Save Record" at bounding box center [430, 31] width 26 height 7
click at [467, 33] on span "Generate Pdf" at bounding box center [469, 31] width 27 height 7
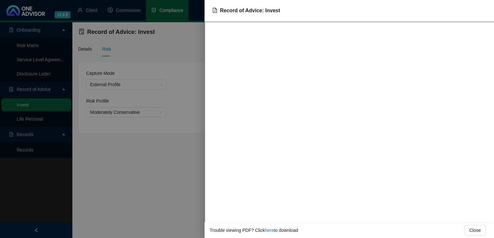
click at [139, 194] on div at bounding box center [247, 119] width 494 height 238
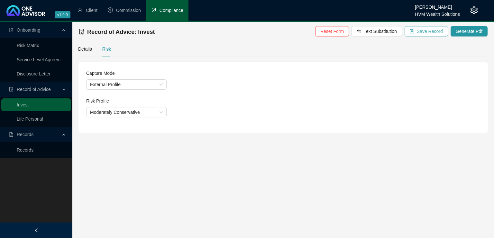
click at [431, 34] on span "Save Record" at bounding box center [430, 31] width 26 height 7
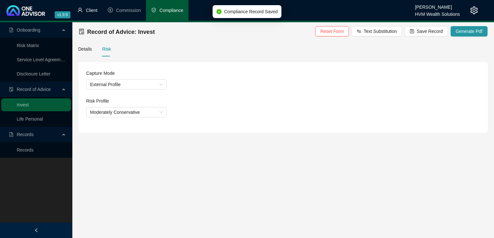
click at [88, 11] on span "Client" at bounding box center [92, 10] width 12 height 5
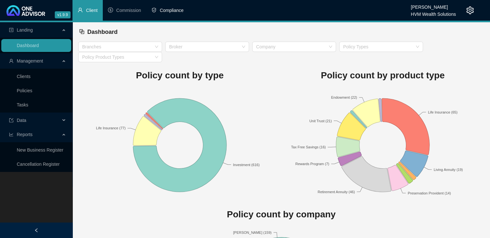
click at [169, 14] on li "Compliance" at bounding box center [167, 10] width 42 height 21
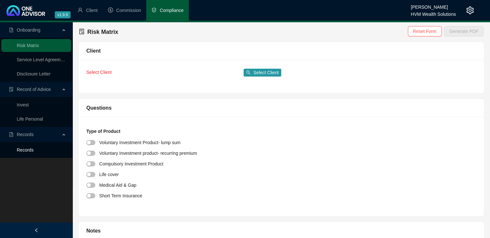
click at [29, 150] on link "Records" at bounding box center [25, 149] width 17 height 5
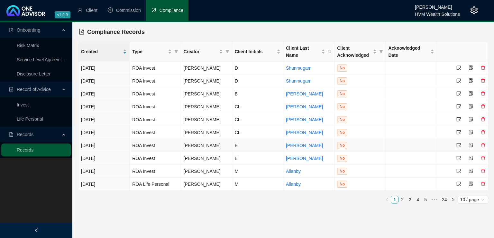
click at [459, 146] on icon "select" at bounding box center [459, 145] width 5 height 5
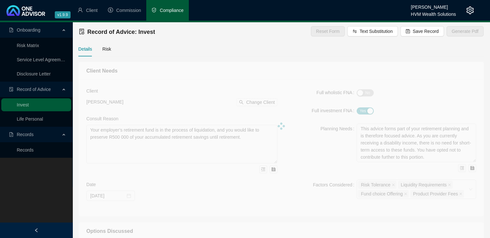
type textarea "This Record of Advice outlines the guidance provided regarding the restructurin…"
type textarea "You are [DEMOGRAPHIC_DATA], with three adult children and related dependants. Y…"
type textarea "Lo ipsu dolo sita consectet adipiscing, el seddoei tem incididun utl-etdo magna…"
type textarea "You have confirmed your decision to proceed with the recommendations provided i…"
type textarea "A traditional unit trust investment was considered during the planning process.…"
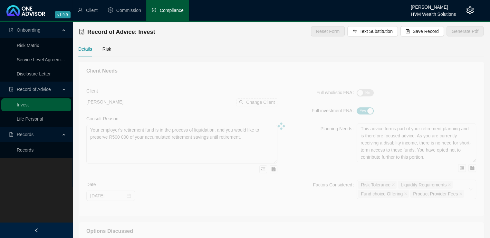
type input "1120000"
type input "0.50"
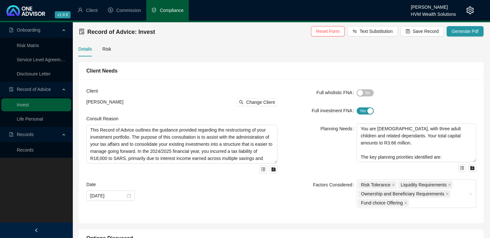
type input "[DATE]"
click at [108, 50] on div "Risk" at bounding box center [106, 48] width 9 height 7
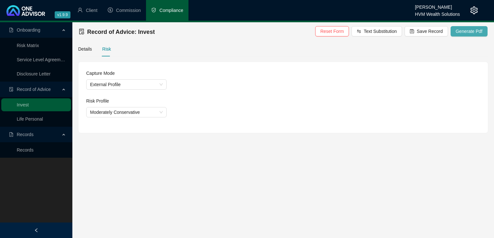
click at [465, 30] on span "Generate Pdf" at bounding box center [469, 31] width 27 height 7
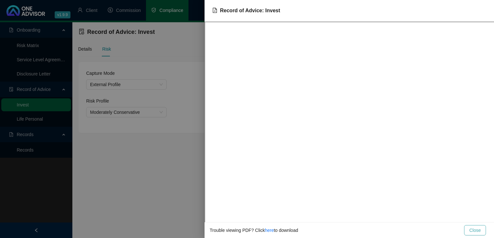
click at [474, 230] on span "Close" at bounding box center [476, 229] width 12 height 7
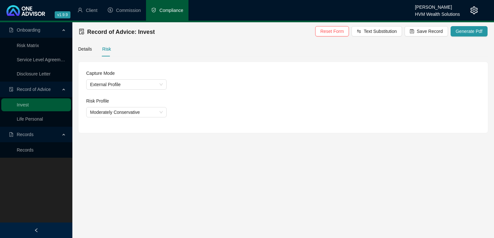
click at [339, 204] on main "Onboarding Risk Matrix Service Level Agreement Disclosure Letter Record of Advi…" at bounding box center [247, 129] width 494 height 215
click at [26, 150] on link "Records" at bounding box center [25, 149] width 17 height 5
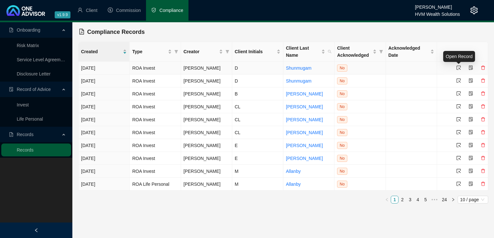
click at [457, 68] on icon "select" at bounding box center [459, 68] width 4 height 4
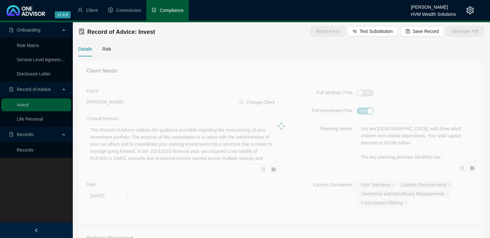
type textarea "Your employer’s retirement fund is in the process of liquidation, and you would…"
type textarea "This advice forms part of your retirement planning and is therefore focused adv…"
type textarea "Lor ipsumd sitametc ad Elit 4281 sed doei tempo inci utlaboree d magnaal enimad…"
type textarea "Based on our proposal, you confirmed your decision to proceed with transferring…"
type textarea "Retirement Annuity - as explained above."
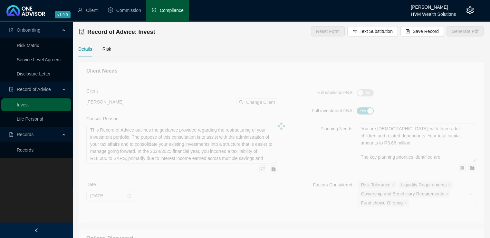
type input "500000"
type input "0.75"
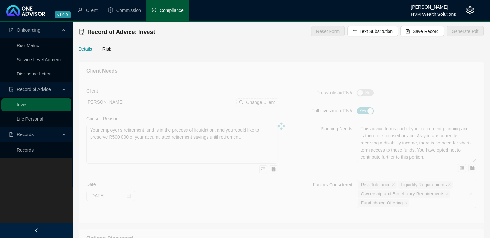
type input "[DATE]"
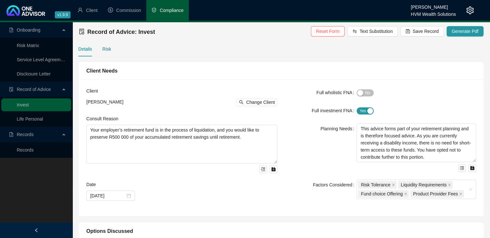
click at [105, 51] on div "Risk" at bounding box center [106, 48] width 9 height 7
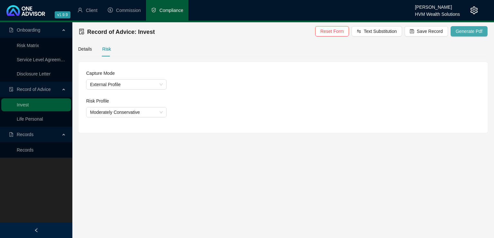
click at [465, 30] on span "Generate Pdf" at bounding box center [469, 31] width 27 height 7
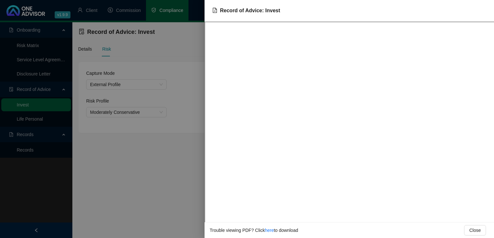
click at [167, 171] on div at bounding box center [247, 119] width 494 height 238
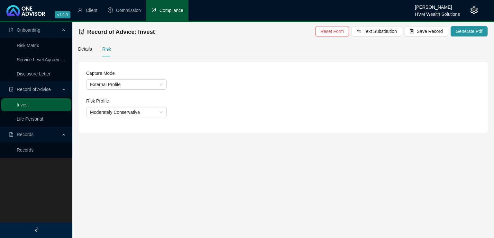
click at [333, 203] on main "Onboarding Risk Matrix Service Level Agreement Disclosure Letter Record of Advi…" at bounding box center [247, 129] width 494 height 215
